Goal: Task Accomplishment & Management: Manage account settings

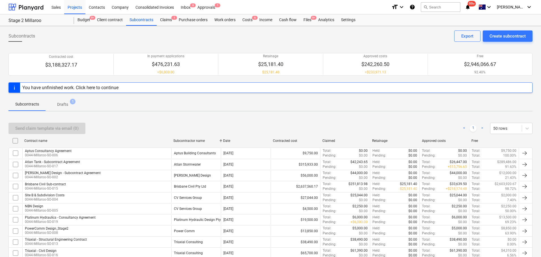
click at [78, 8] on div "Projects" at bounding box center [74, 7] width 21 height 14
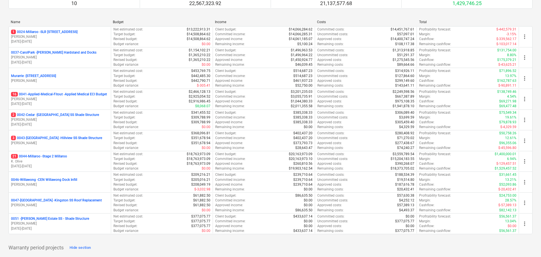
scroll to position [141, 0]
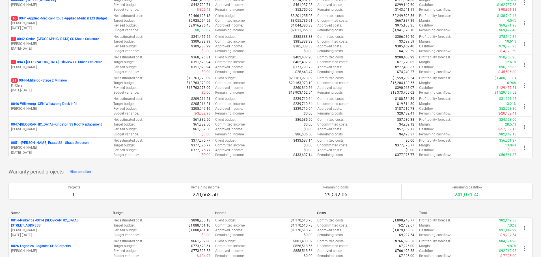
drag, startPoint x: 52, startPoint y: 144, endPoint x: 126, endPoint y: 166, distance: 77.3
click at [52, 112] on p "0051 - [PERSON_NAME] Estate SS - Shade Structure" at bounding box center [50, 143] width 78 height 5
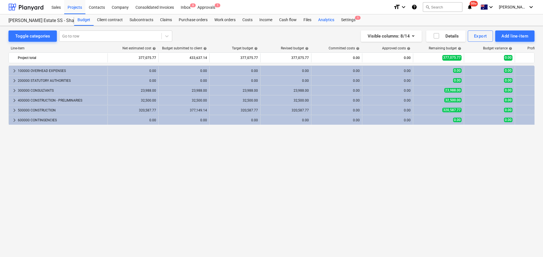
click at [267, 18] on div "Analytics" at bounding box center [325, 19] width 23 height 11
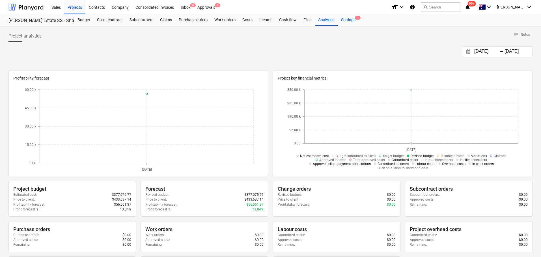
click at [267, 19] on div "Settings 1" at bounding box center [347, 19] width 21 height 11
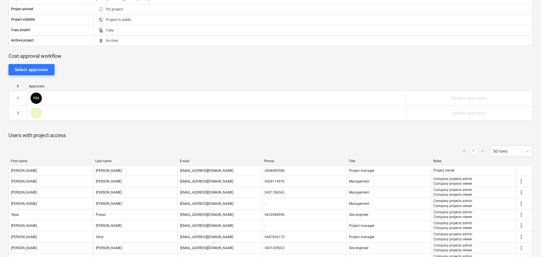
scroll to position [151, 0]
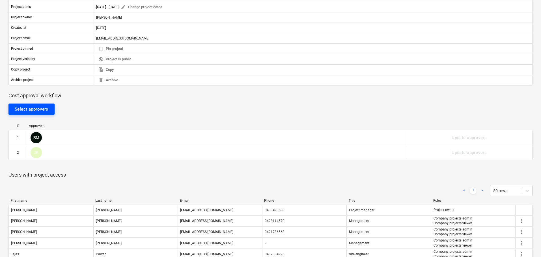
click at [41, 104] on button "Select approvers" at bounding box center [31, 109] width 46 height 11
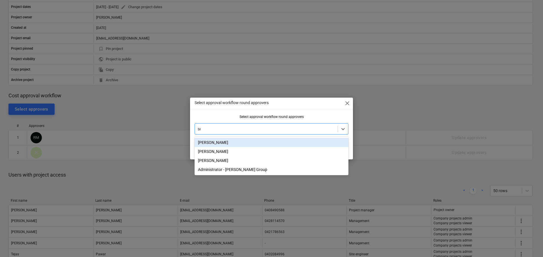
type input "[PERSON_NAME]"
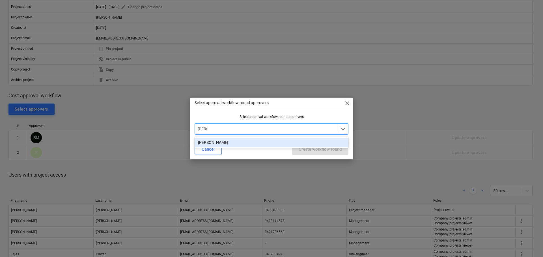
click at [219, 112] on div "[PERSON_NAME]" at bounding box center [271, 142] width 154 height 9
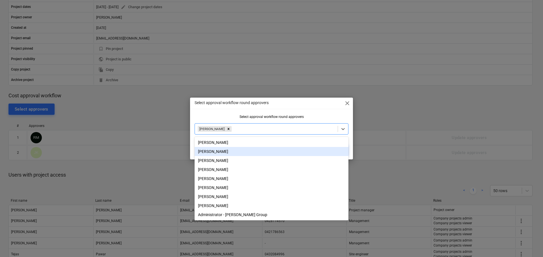
click at [267, 103] on div "Select approval workflow round approvers close" at bounding box center [271, 103] width 163 height 11
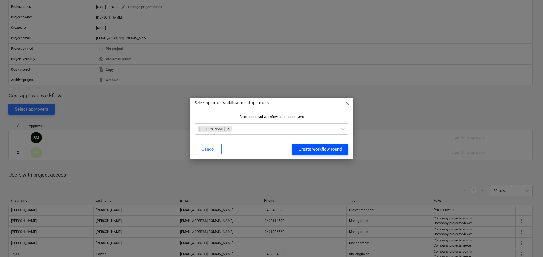
click at [267, 112] on div "Create workflow round" at bounding box center [319, 149] width 43 height 7
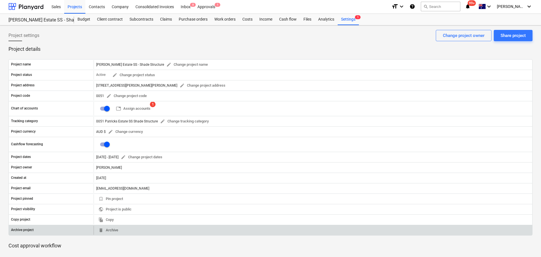
scroll to position [0, 0]
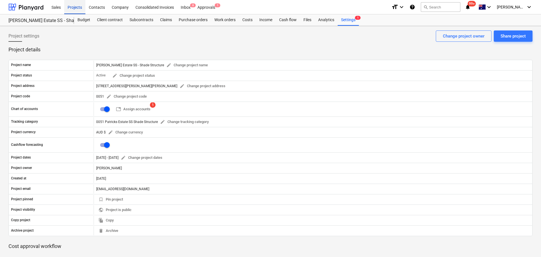
click at [79, 8] on div "Projects" at bounding box center [74, 7] width 21 height 14
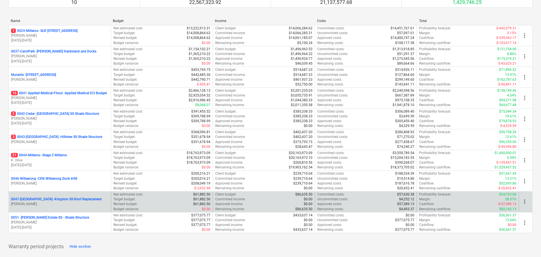
scroll to position [113, 0]
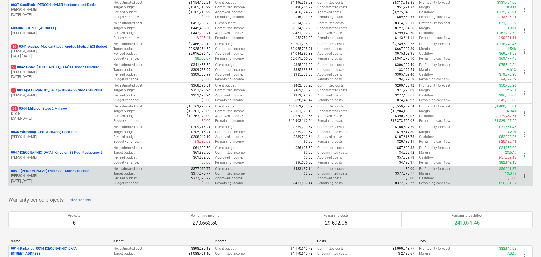
click at [64, 112] on p "0051 - [PERSON_NAME] Estate SS - Shade Structure" at bounding box center [50, 171] width 78 height 5
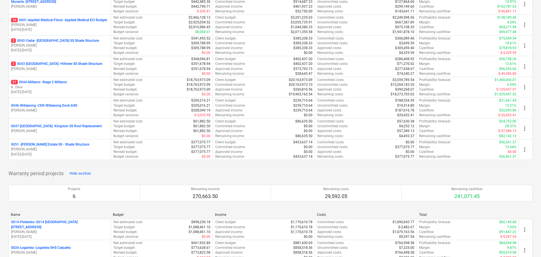
scroll to position [170, 0]
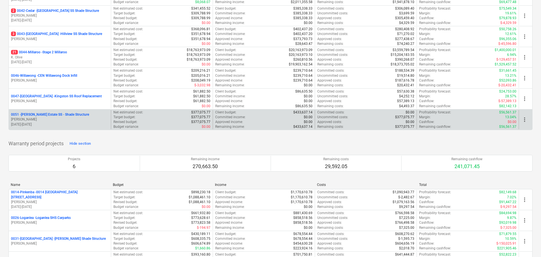
click at [61, 112] on p "0051 - [PERSON_NAME] Estate SS - Shade Structure" at bounding box center [50, 114] width 78 height 5
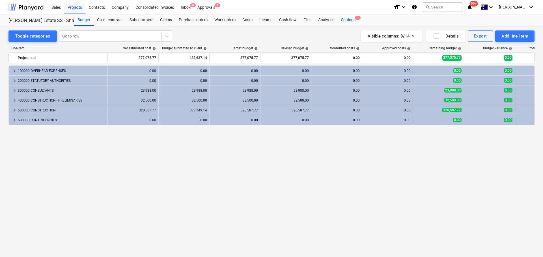
click at [267, 23] on div "Settings 1" at bounding box center [347, 19] width 21 height 11
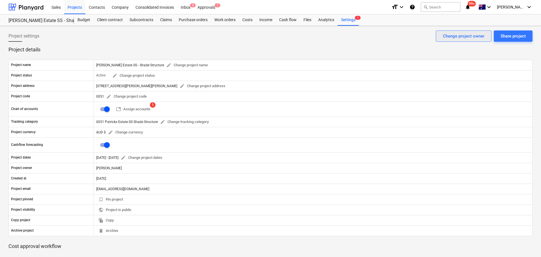
click at [267, 36] on div "Change project owner" at bounding box center [463, 35] width 42 height 7
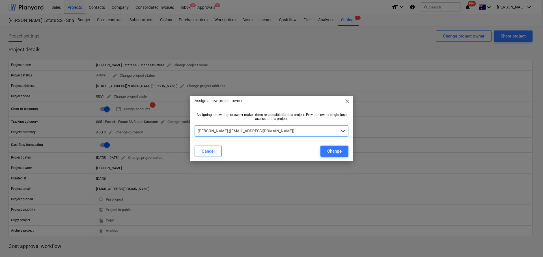
click at [267, 112] on icon at bounding box center [343, 131] width 6 height 6
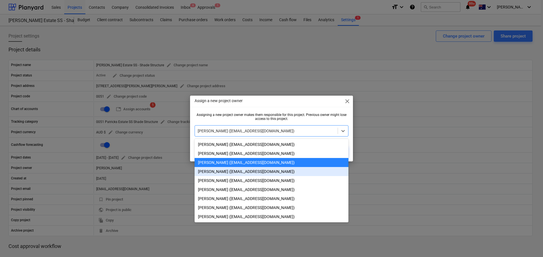
click at [243, 112] on div "[PERSON_NAME] ([EMAIL_ADDRESS][DOMAIN_NAME])" at bounding box center [271, 171] width 154 height 9
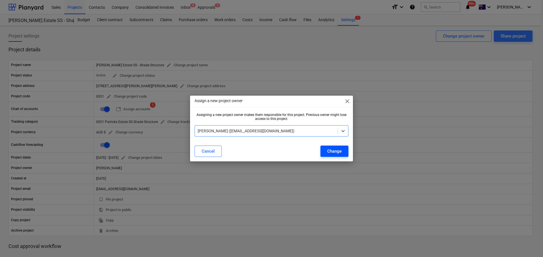
click at [267, 112] on div "Change" at bounding box center [334, 151] width 14 height 7
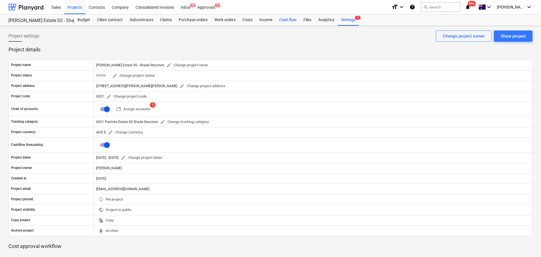
click at [267, 23] on div "Cash flow" at bounding box center [288, 19] width 24 height 11
click at [267, 17] on div "Cash flow" at bounding box center [288, 19] width 24 height 11
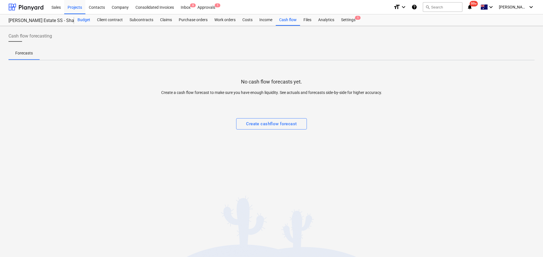
click at [84, 20] on div "Budget" at bounding box center [83, 19] width 19 height 11
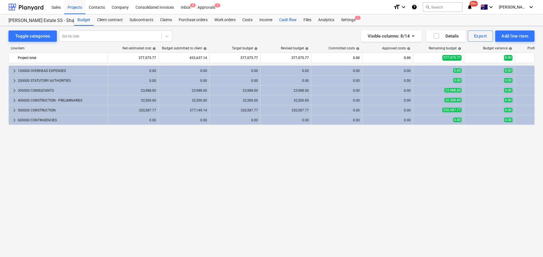
click at [267, 21] on div "Cash flow" at bounding box center [288, 19] width 24 height 11
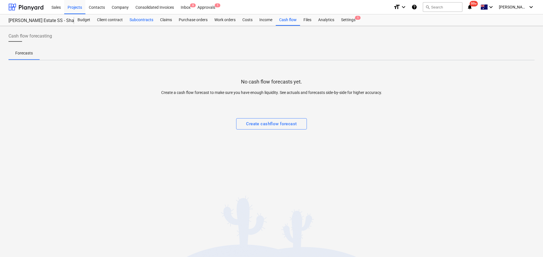
click at [149, 22] on div "Subcontracts" at bounding box center [141, 19] width 31 height 11
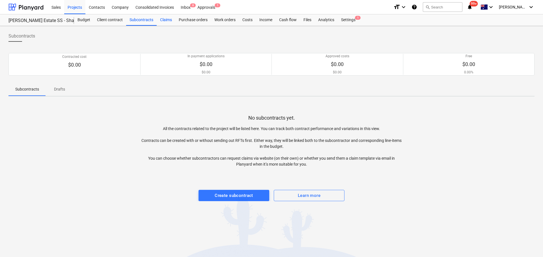
click at [161, 17] on div "Claims" at bounding box center [166, 19] width 19 height 11
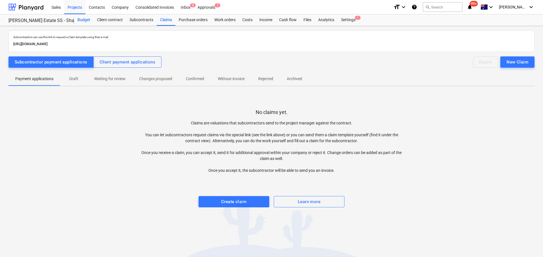
click at [86, 23] on div "Budget" at bounding box center [83, 19] width 19 height 11
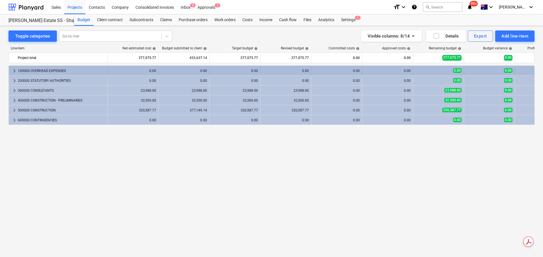
click at [11, 71] on span "keyboard_arrow_right" at bounding box center [14, 71] width 7 height 7
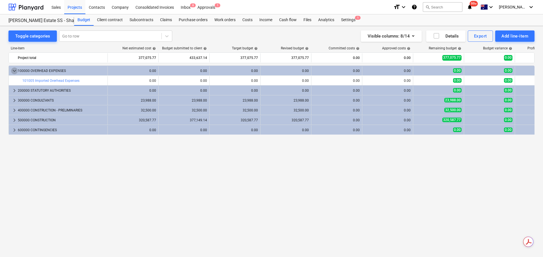
click at [11, 71] on span "keyboard_arrow_down" at bounding box center [14, 71] width 7 height 7
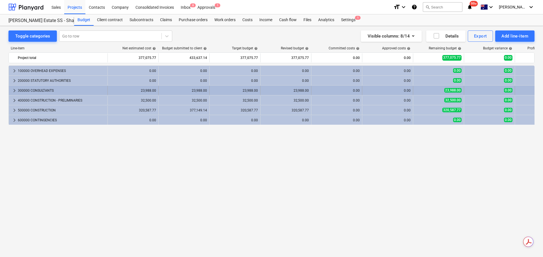
click at [18, 92] on div "300000 CONSULTANTS" at bounding box center [61, 90] width 87 height 9
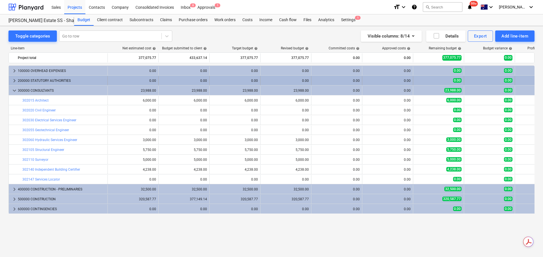
click at [13, 82] on span "keyboard_arrow_right" at bounding box center [14, 80] width 7 height 7
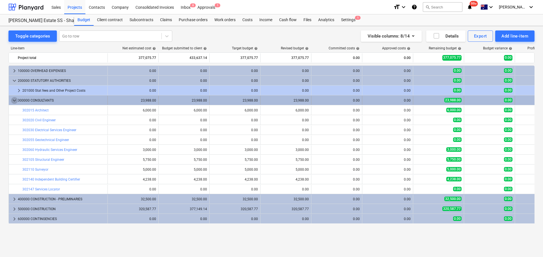
click at [15, 102] on span "keyboard_arrow_down" at bounding box center [14, 100] width 7 height 7
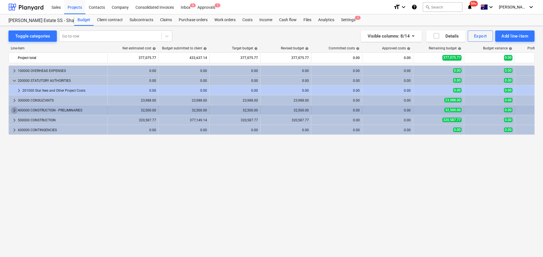
click at [14, 112] on span "keyboard_arrow_right" at bounding box center [14, 110] width 7 height 7
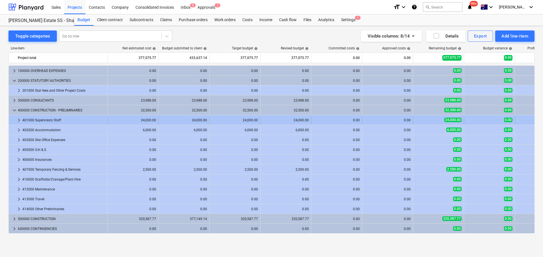
click at [16, 112] on span "keyboard_arrow_right" at bounding box center [19, 120] width 7 height 7
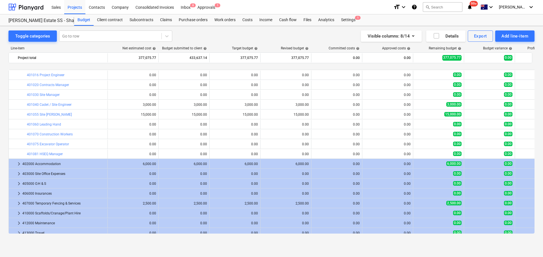
scroll to position [118, 0]
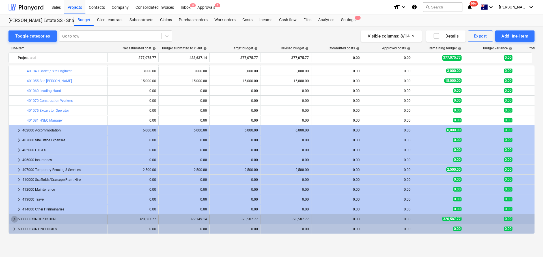
click at [15, 112] on span "keyboard_arrow_right" at bounding box center [14, 219] width 7 height 7
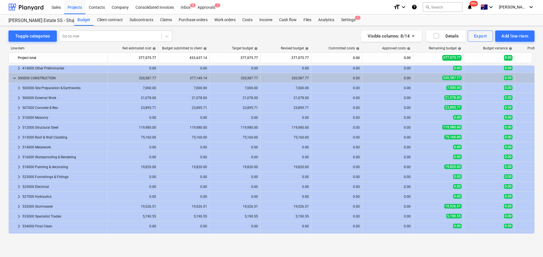
scroll to position [287, 0]
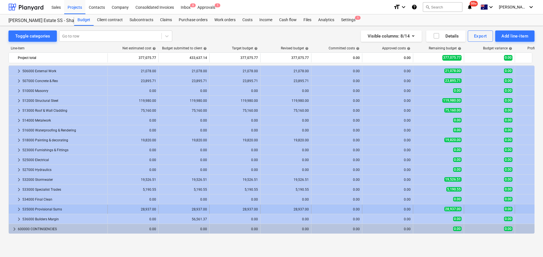
click at [17, 112] on span "keyboard_arrow_right" at bounding box center [19, 209] width 7 height 7
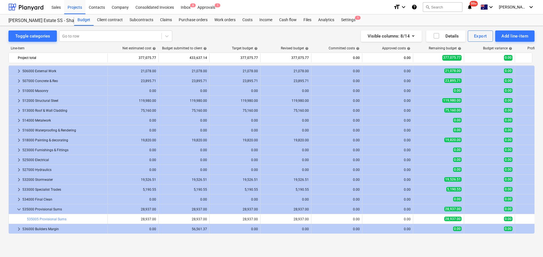
scroll to position [296, 0]
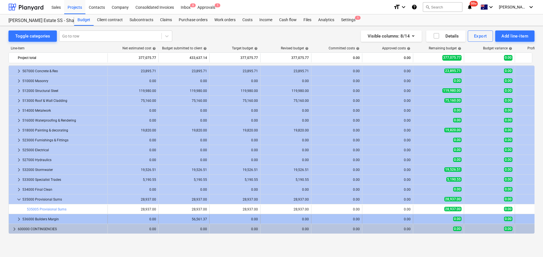
click at [18, 112] on span "keyboard_arrow_right" at bounding box center [19, 219] width 7 height 7
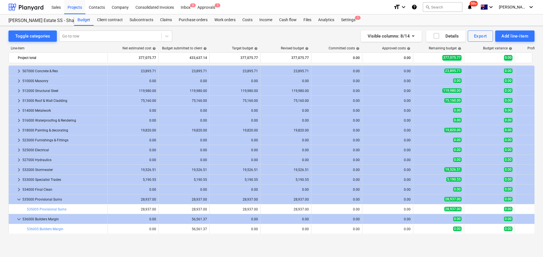
scroll to position [306, 0]
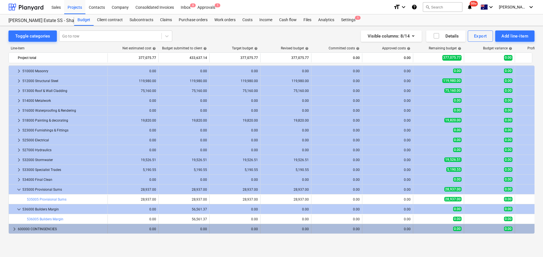
click at [10, 112] on div "keyboard_arrow_right 600000 CONTINGENCIES" at bounding box center [58, 229] width 99 height 9
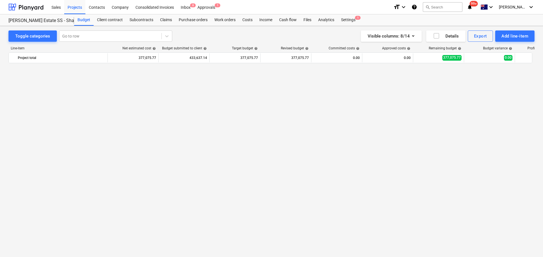
scroll to position [0, 0]
